Goal: Task Accomplishment & Management: Manage account settings

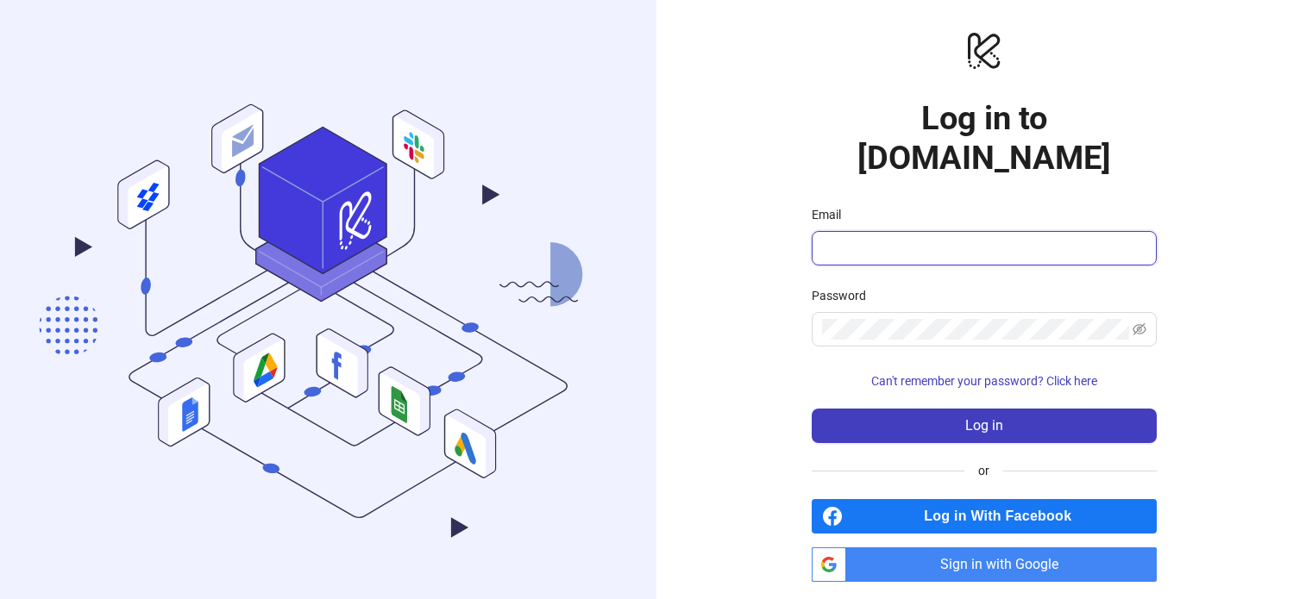
click at [845, 238] on input "Email" at bounding box center [982, 248] width 321 height 21
click at [925, 238] on input "Email" at bounding box center [982, 248] width 321 height 21
click at [831, 335] on form "Email Password Can't remember your password? Click here Log in" at bounding box center [984, 324] width 345 height 238
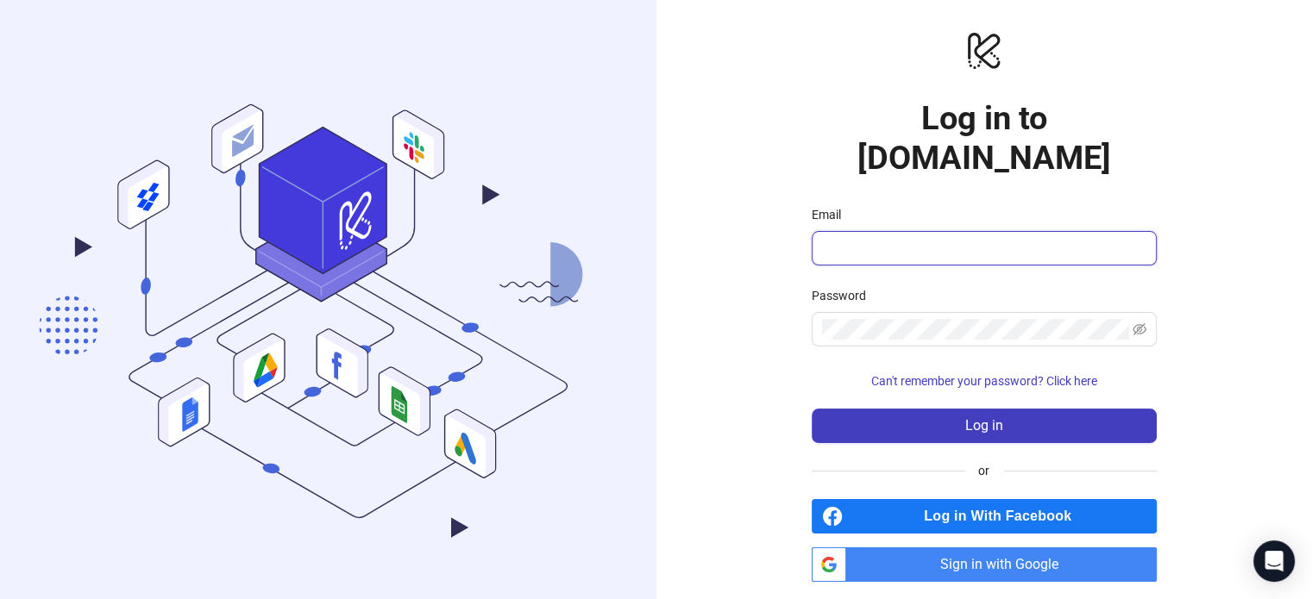
click at [824, 238] on input "Email" at bounding box center [982, 248] width 321 height 21
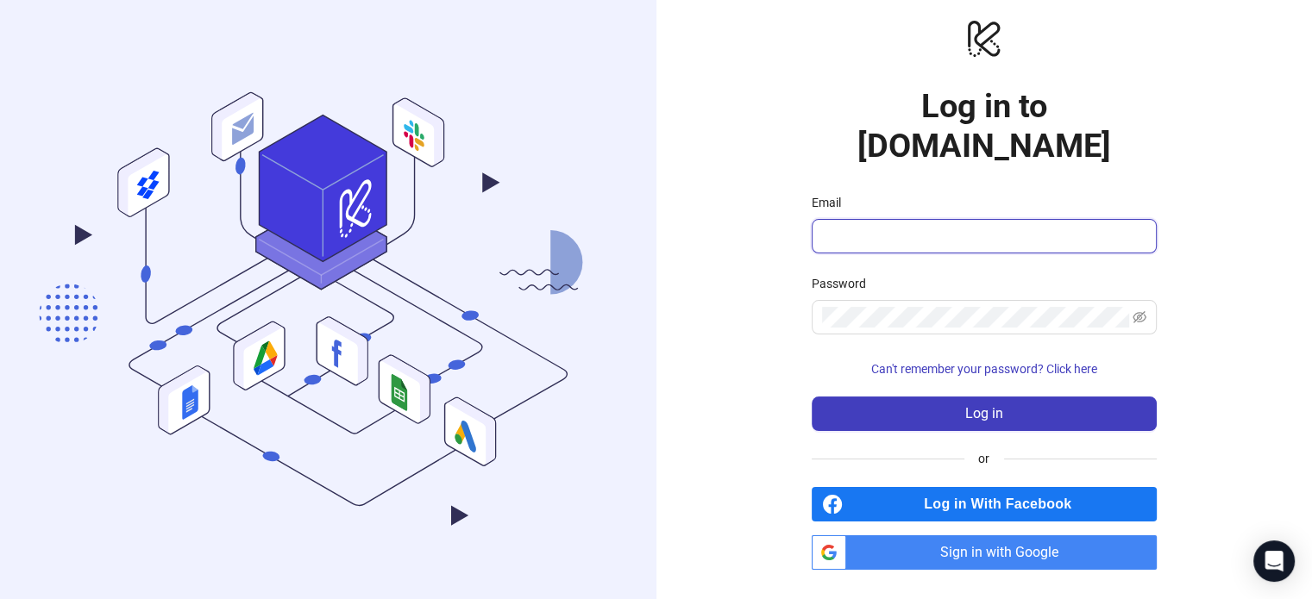
click at [921, 227] on input "Email" at bounding box center [982, 236] width 321 height 21
click at [978, 551] on div "logo/logo-mobile Log in to Kitchn.io Email Password Can't remember your passwor…" at bounding box center [984, 294] width 656 height 612
click at [952, 536] on span "Sign in with Google" at bounding box center [1005, 553] width 304 height 34
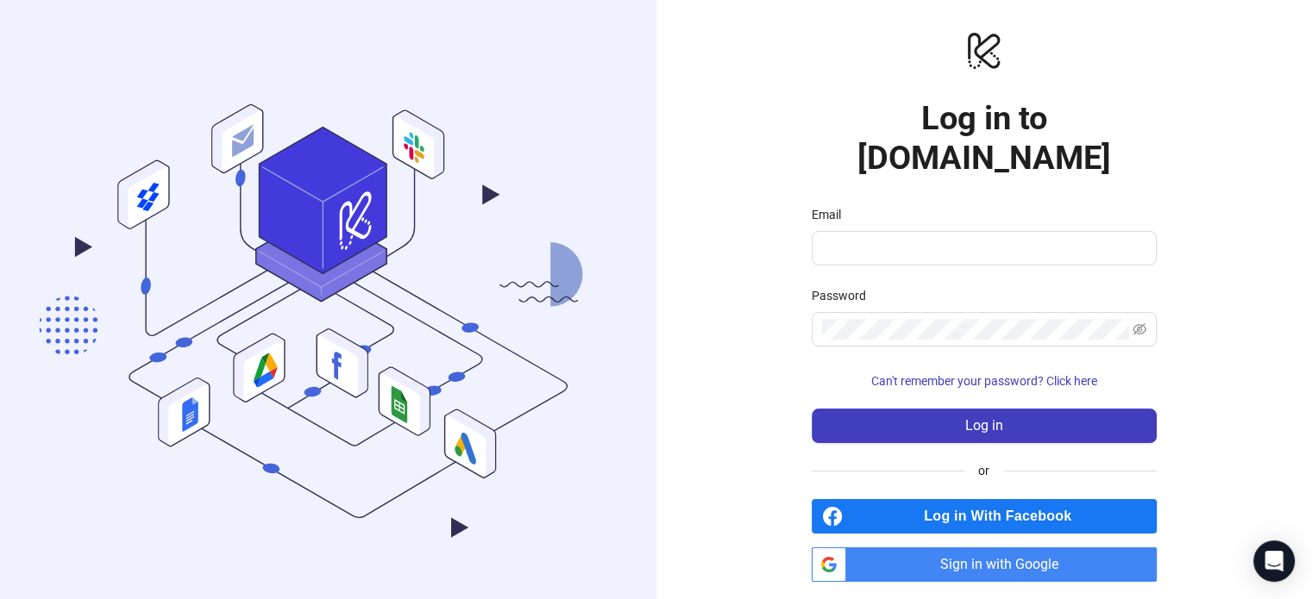
scroll to position [12, 0]
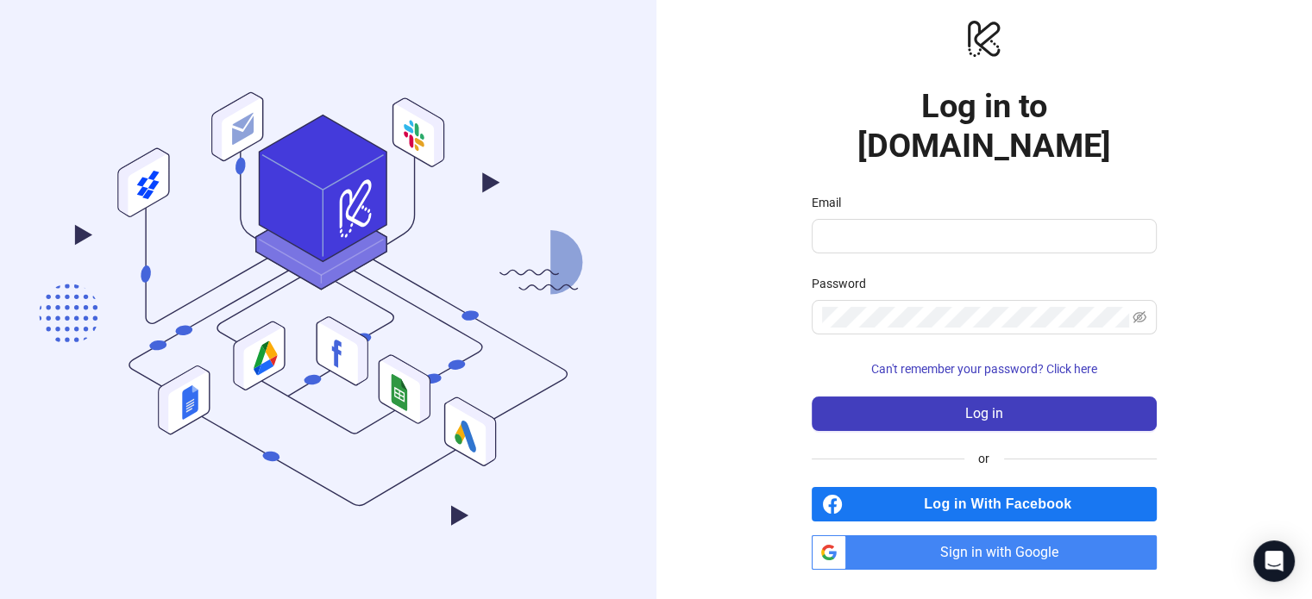
click at [908, 536] on span "Sign in with Google" at bounding box center [1005, 553] width 304 height 34
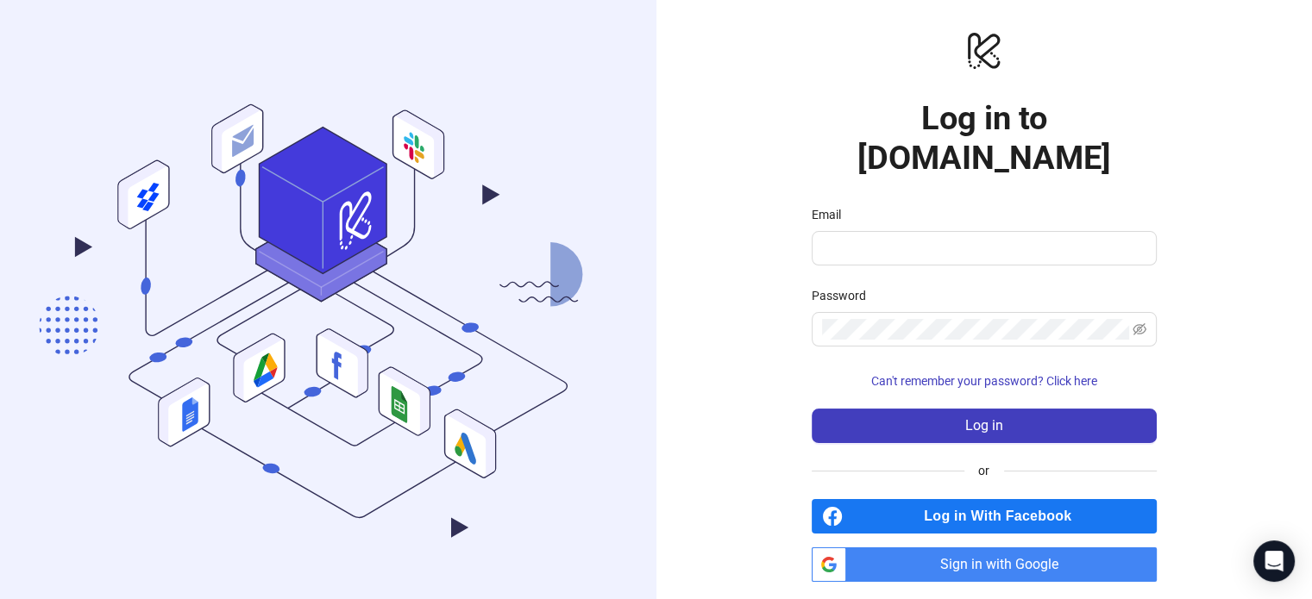
scroll to position [12, 0]
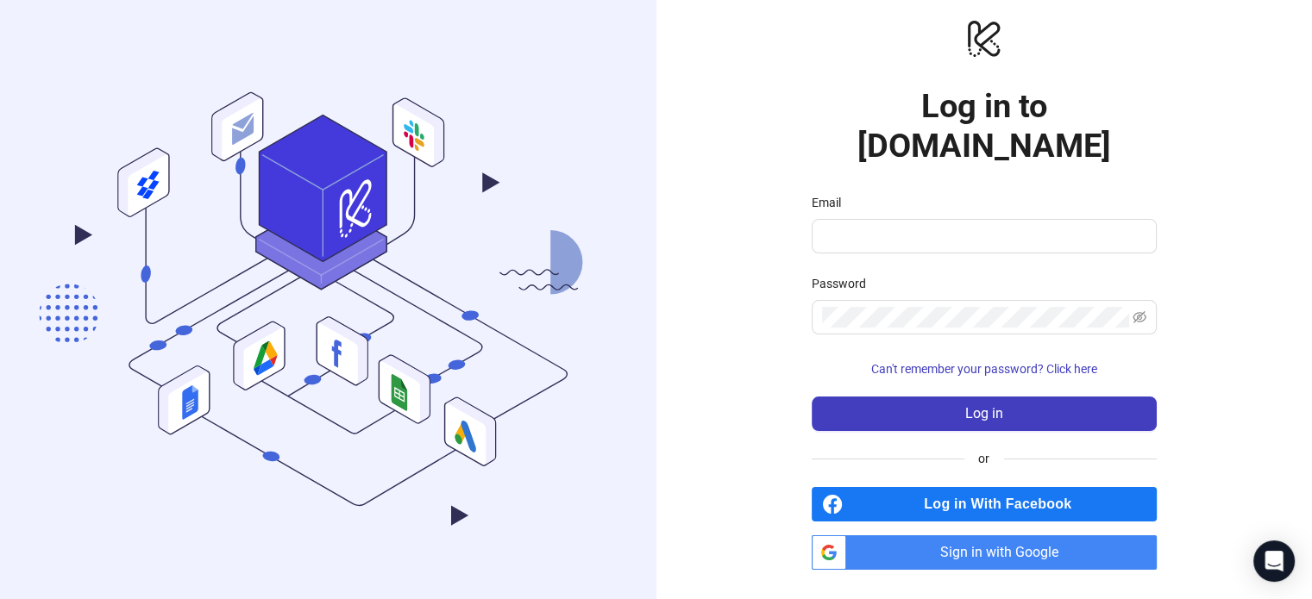
click at [1251, 262] on div "logo/logo-mobile Log in to Kitchn.io Email Password Can't remember your passwor…" at bounding box center [984, 294] width 656 height 612
click at [1067, 279] on div "Password" at bounding box center [984, 287] width 345 height 26
click at [1243, 313] on div "logo/logo-mobile Log in to Kitchn.io Email Password Can't remember your passwor…" at bounding box center [984, 294] width 656 height 612
click at [874, 536] on span "Sign in with Google" at bounding box center [1005, 553] width 304 height 34
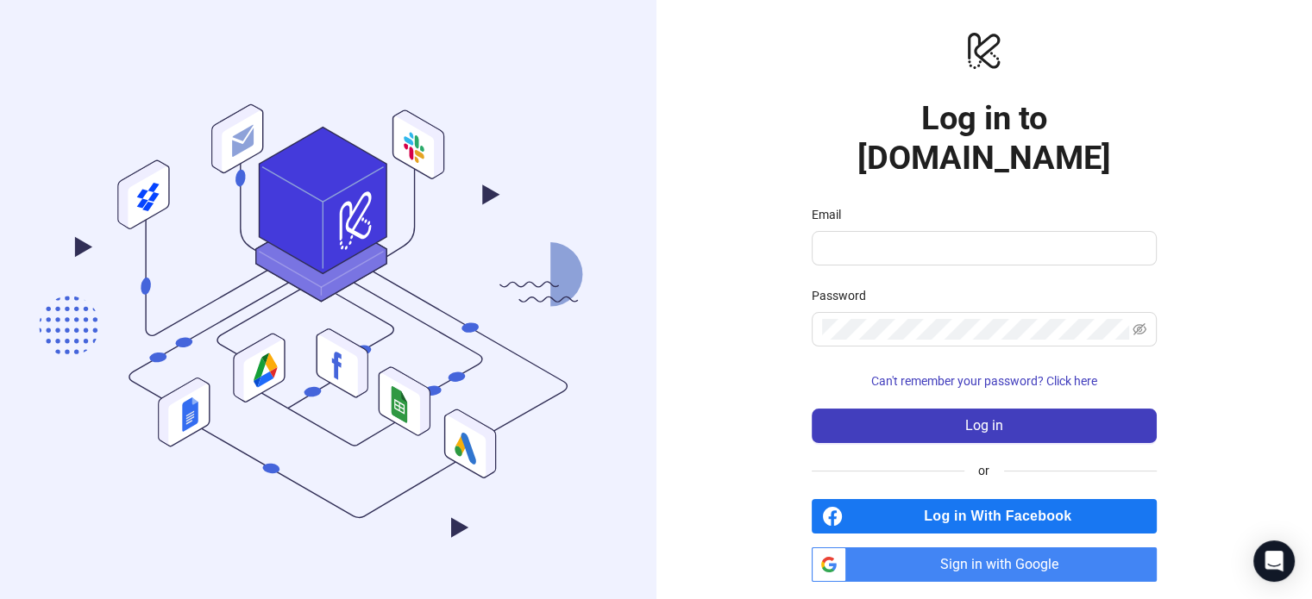
scroll to position [12, 0]
click at [907, 548] on span "Sign in with Google" at bounding box center [1005, 565] width 304 height 34
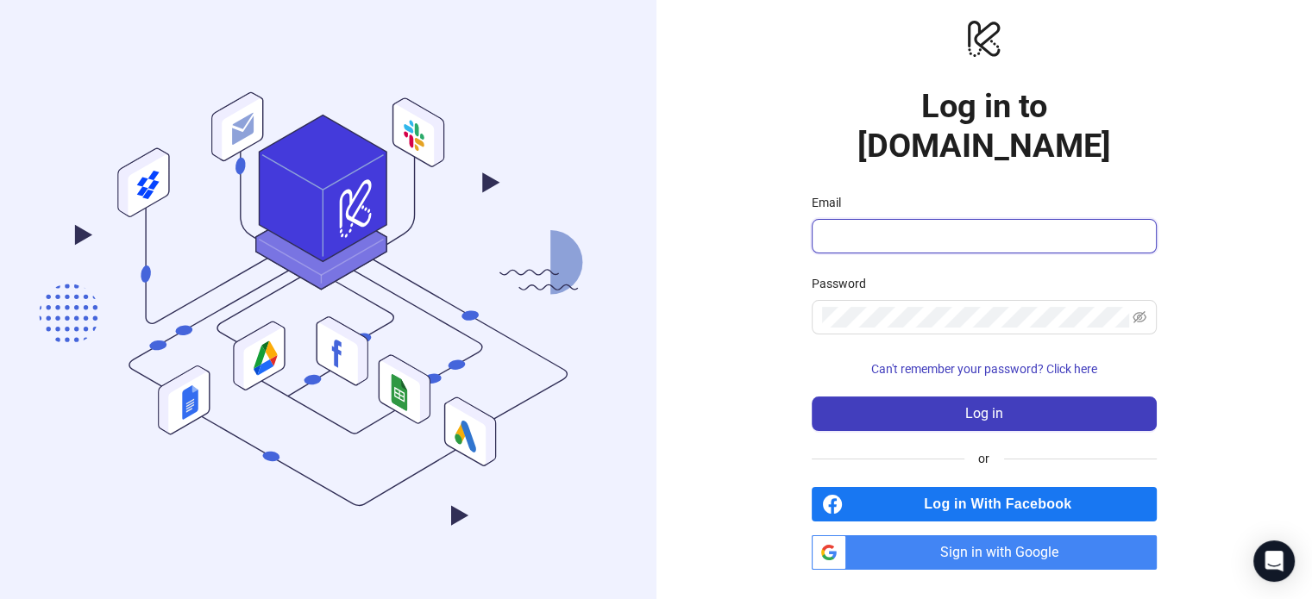
click at [852, 226] on input "Email" at bounding box center [982, 236] width 321 height 21
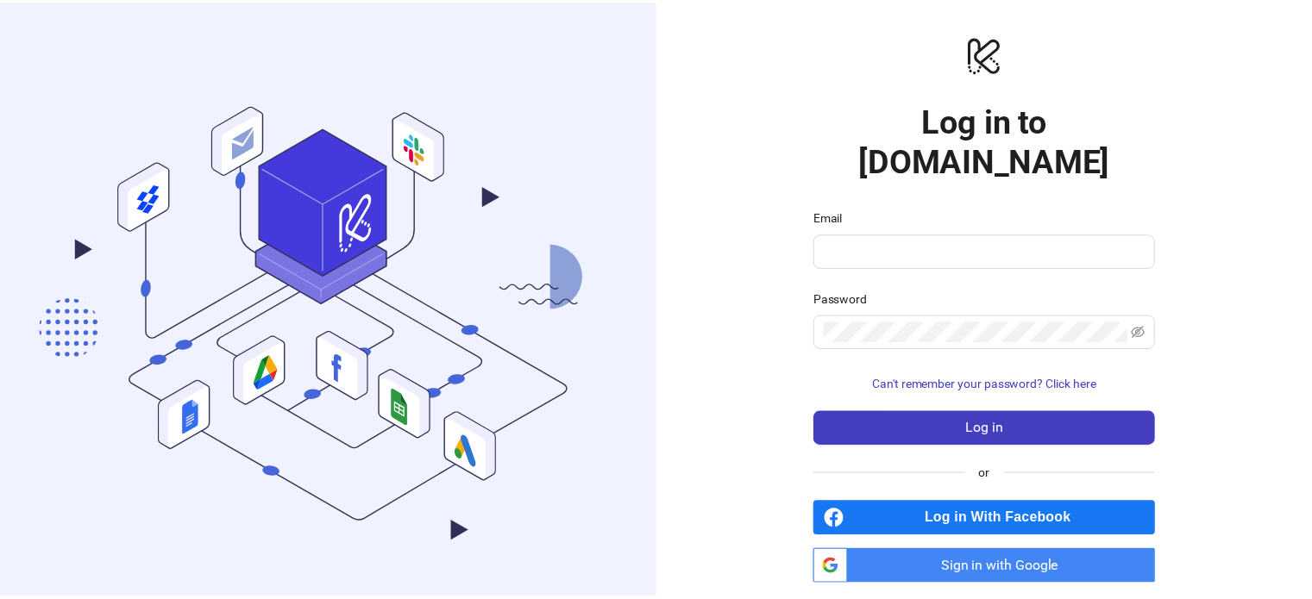
scroll to position [12, 0]
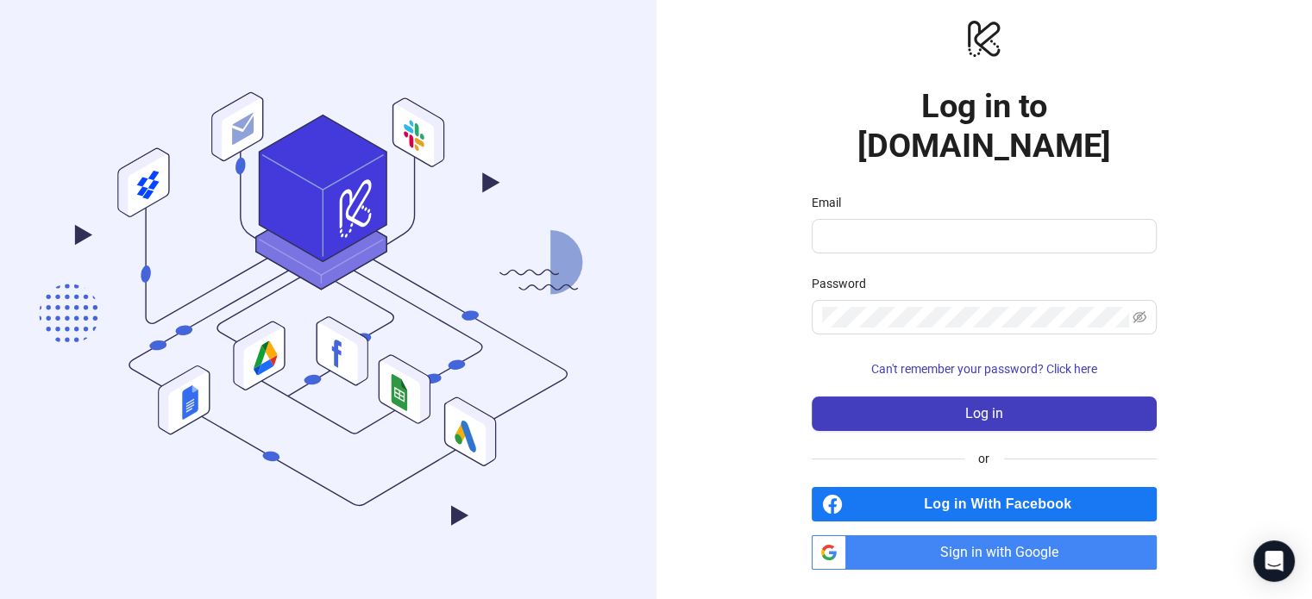
click at [895, 536] on span "Sign in with Google" at bounding box center [1005, 553] width 304 height 34
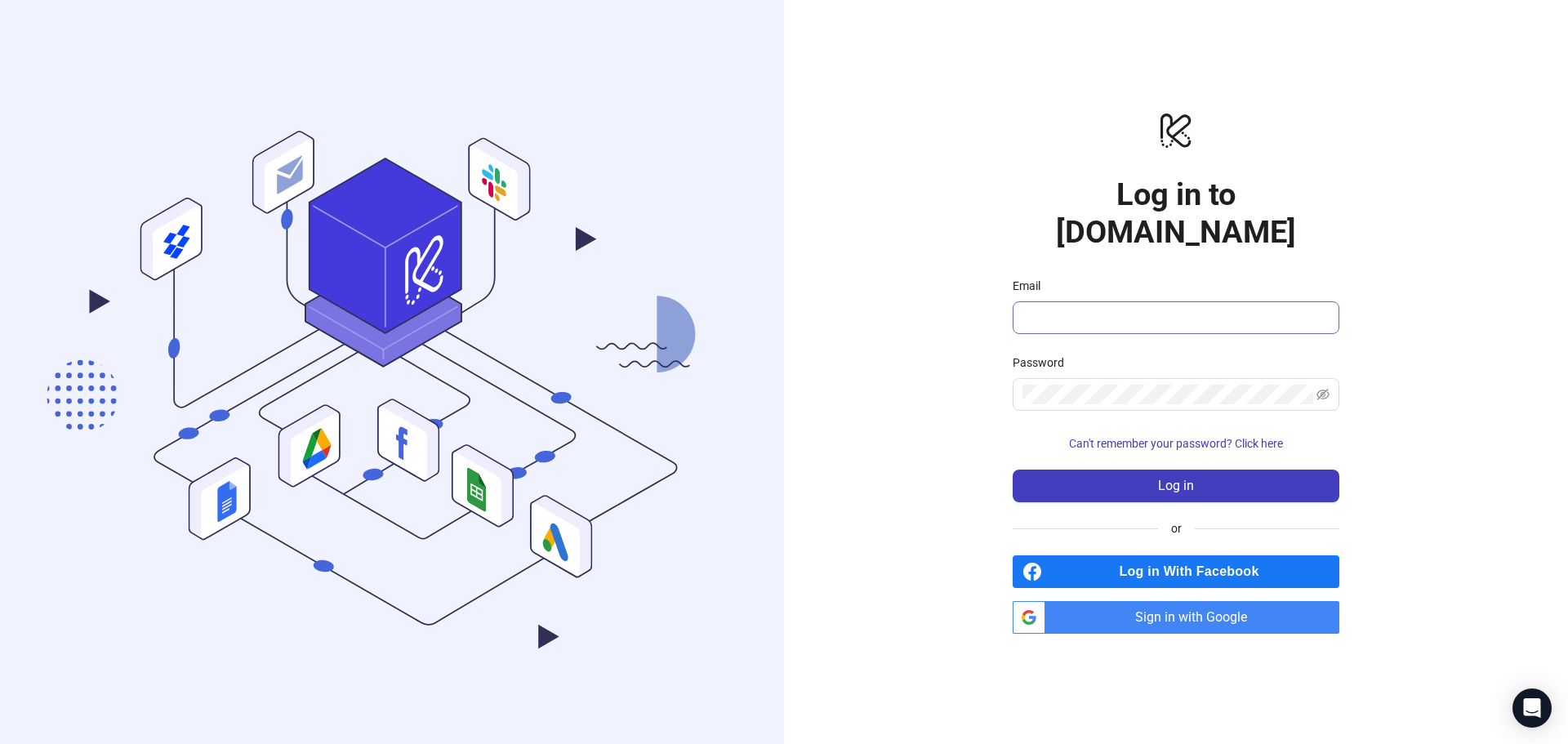
click at [1081, 301] on span at bounding box center [1175, 317] width 327 height 32
